Goal: Book appointment/travel/reservation

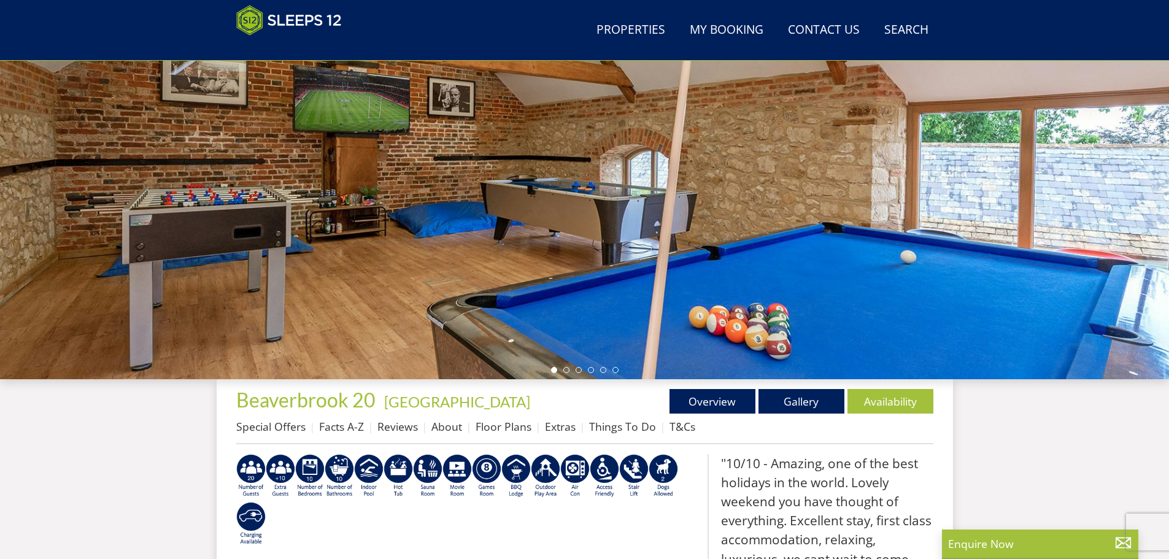
scroll to position [318, 0]
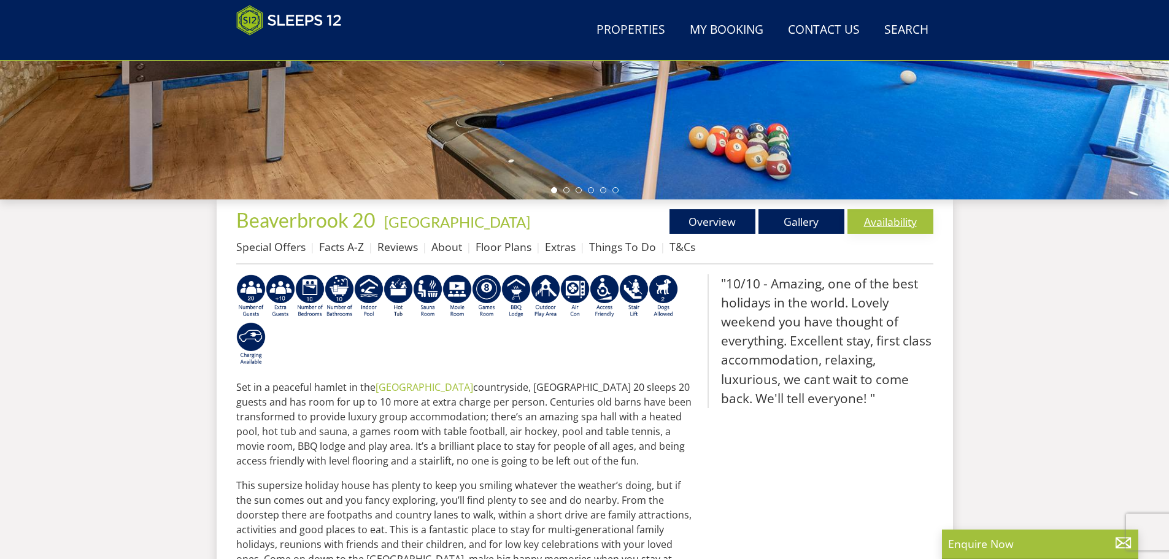
click at [880, 223] on link "Availability" at bounding box center [891, 221] width 86 height 25
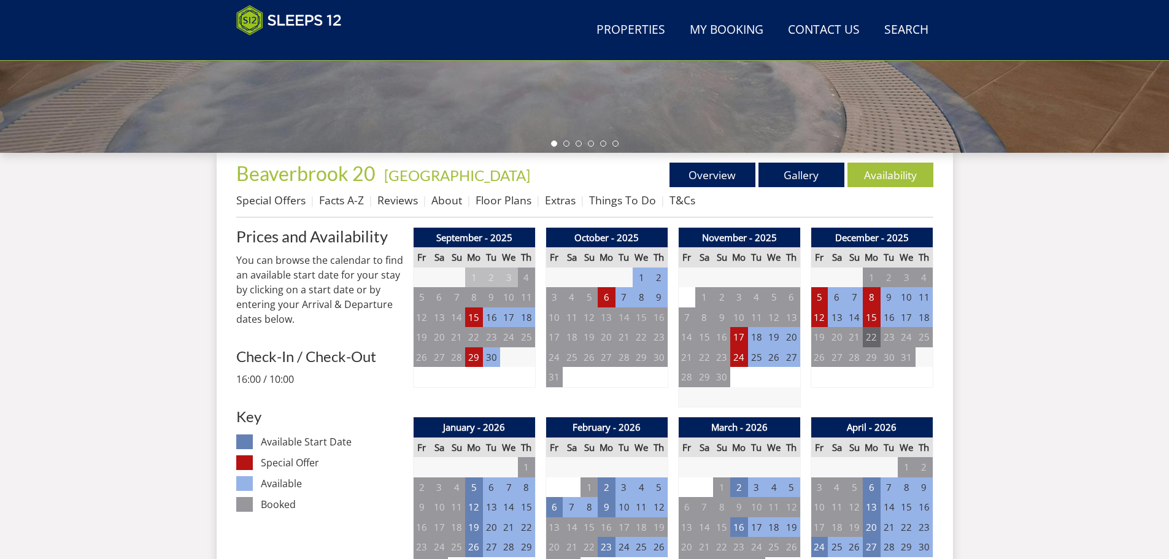
scroll to position [452, 0]
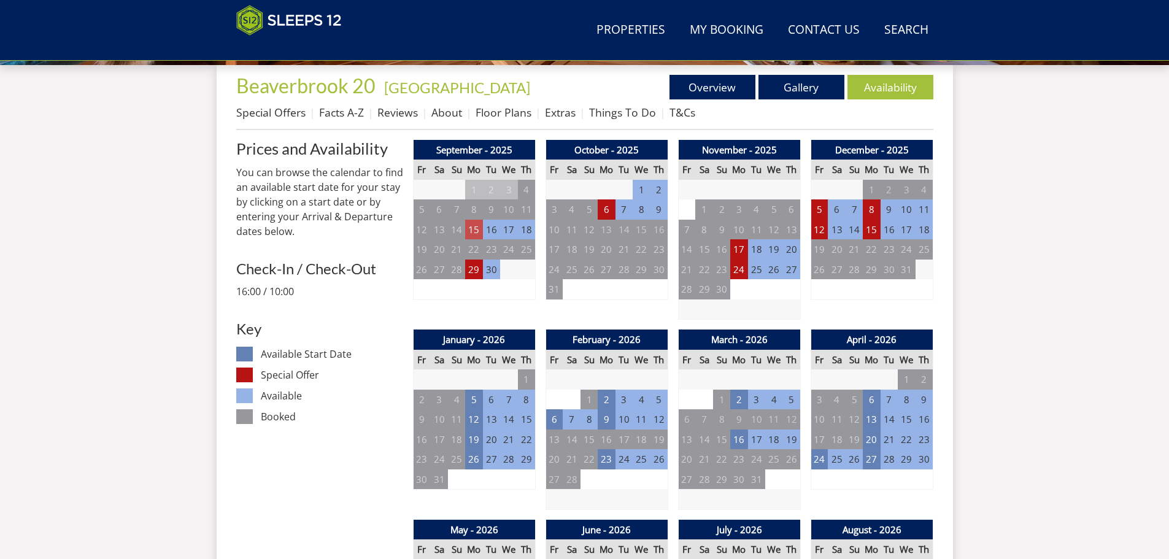
click at [473, 230] on td "15" at bounding box center [473, 230] width 17 height 20
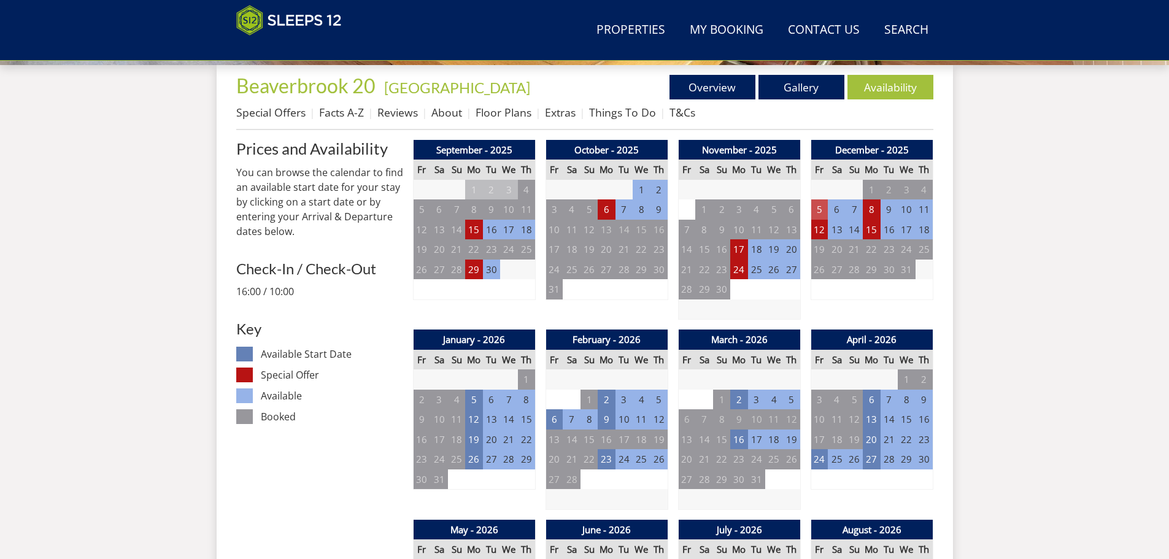
click at [820, 204] on td "5" at bounding box center [819, 209] width 17 height 20
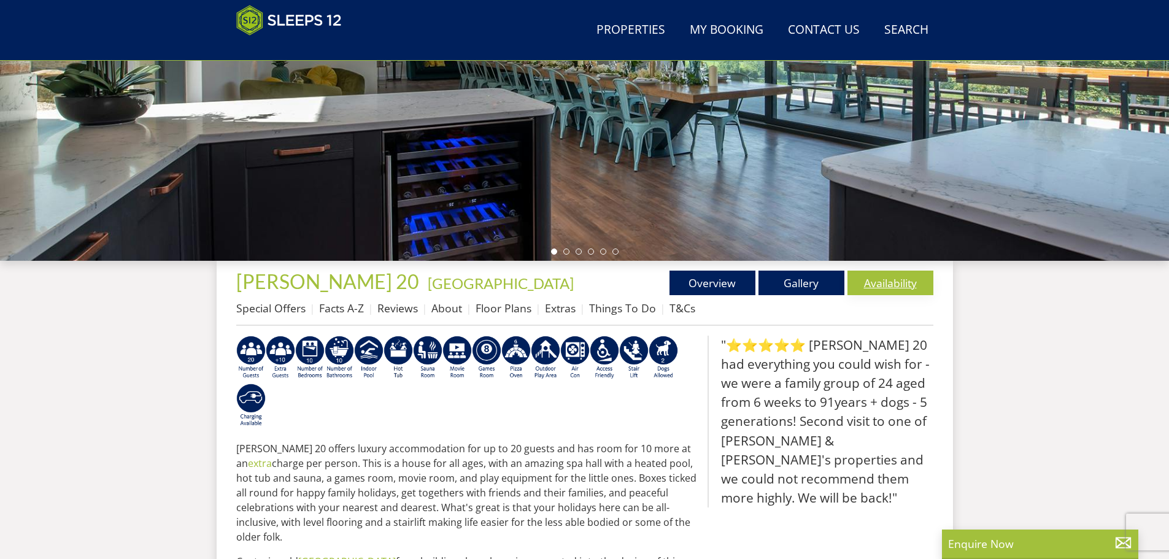
click at [870, 281] on link "Availability" at bounding box center [891, 283] width 86 height 25
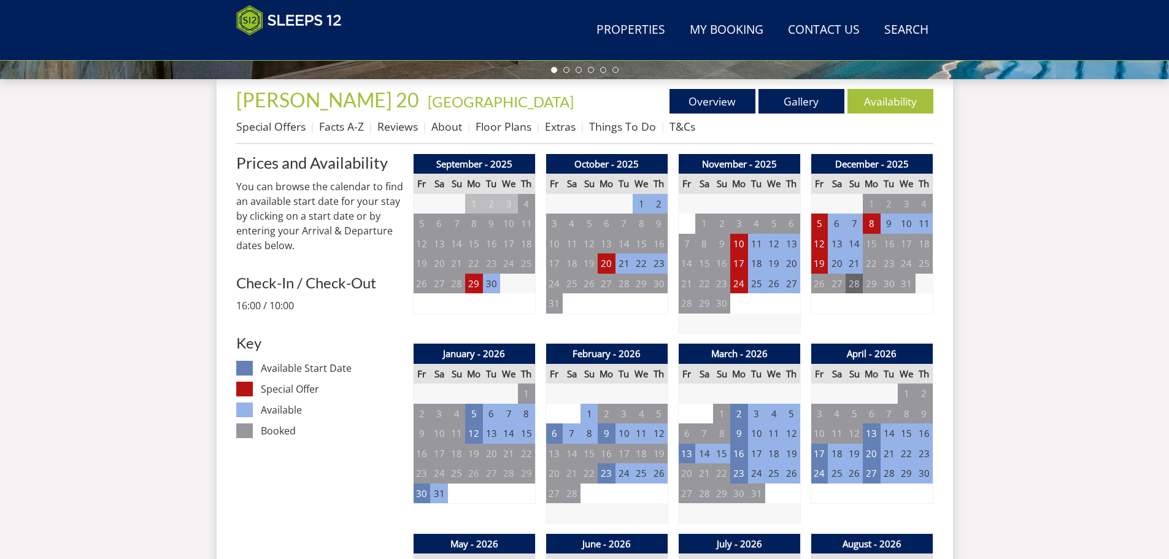
scroll to position [449, 0]
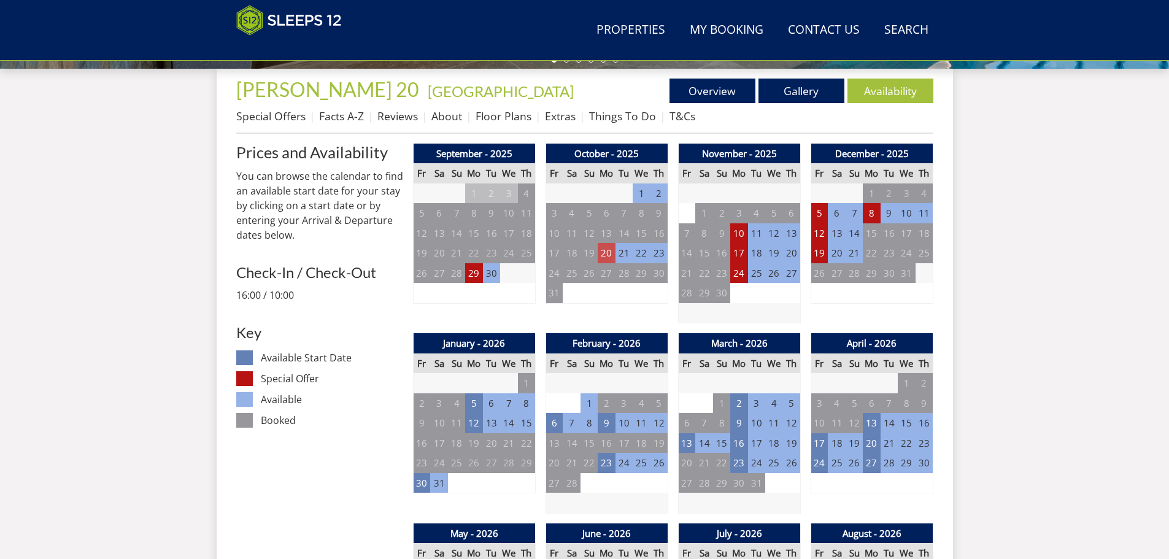
click at [608, 252] on td "20" at bounding box center [606, 253] width 17 height 20
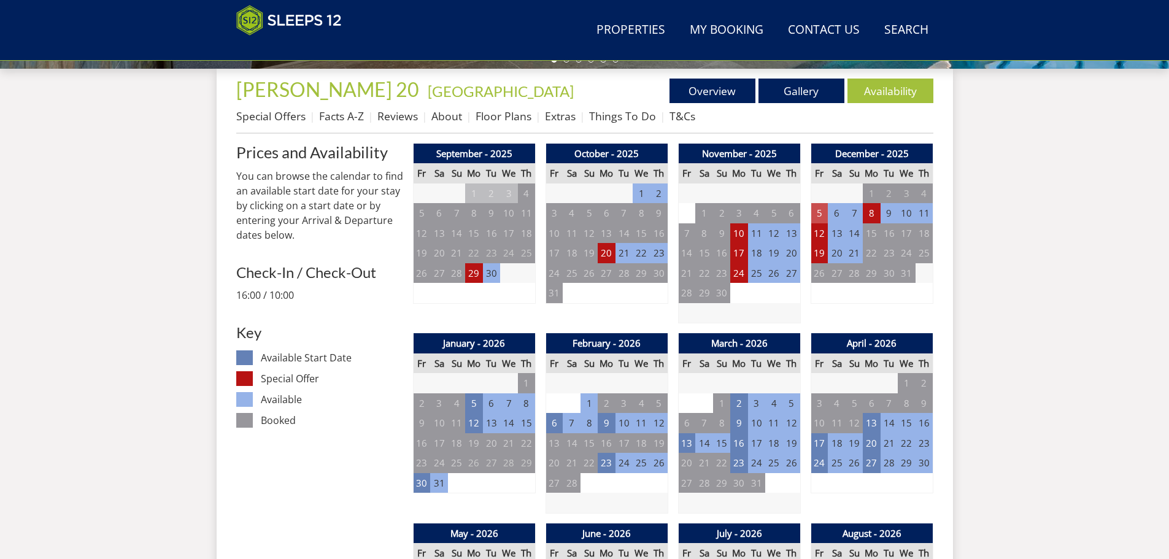
click at [821, 210] on td "5" at bounding box center [819, 213] width 17 height 20
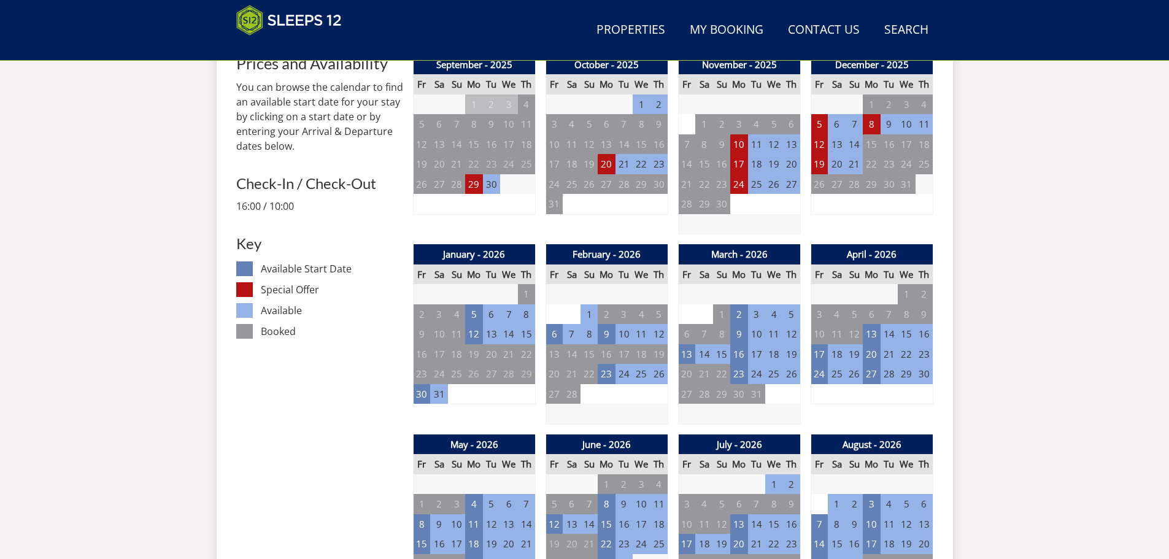
scroll to position [510, 0]
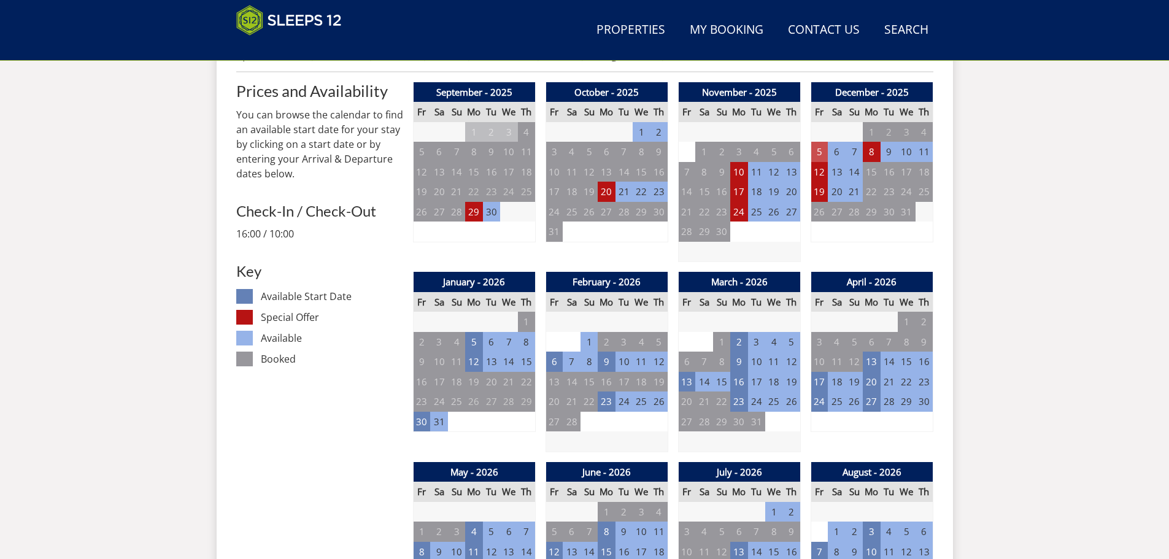
click at [817, 149] on td "5" at bounding box center [819, 152] width 17 height 20
